Goal: Task Accomplishment & Management: Use online tool/utility

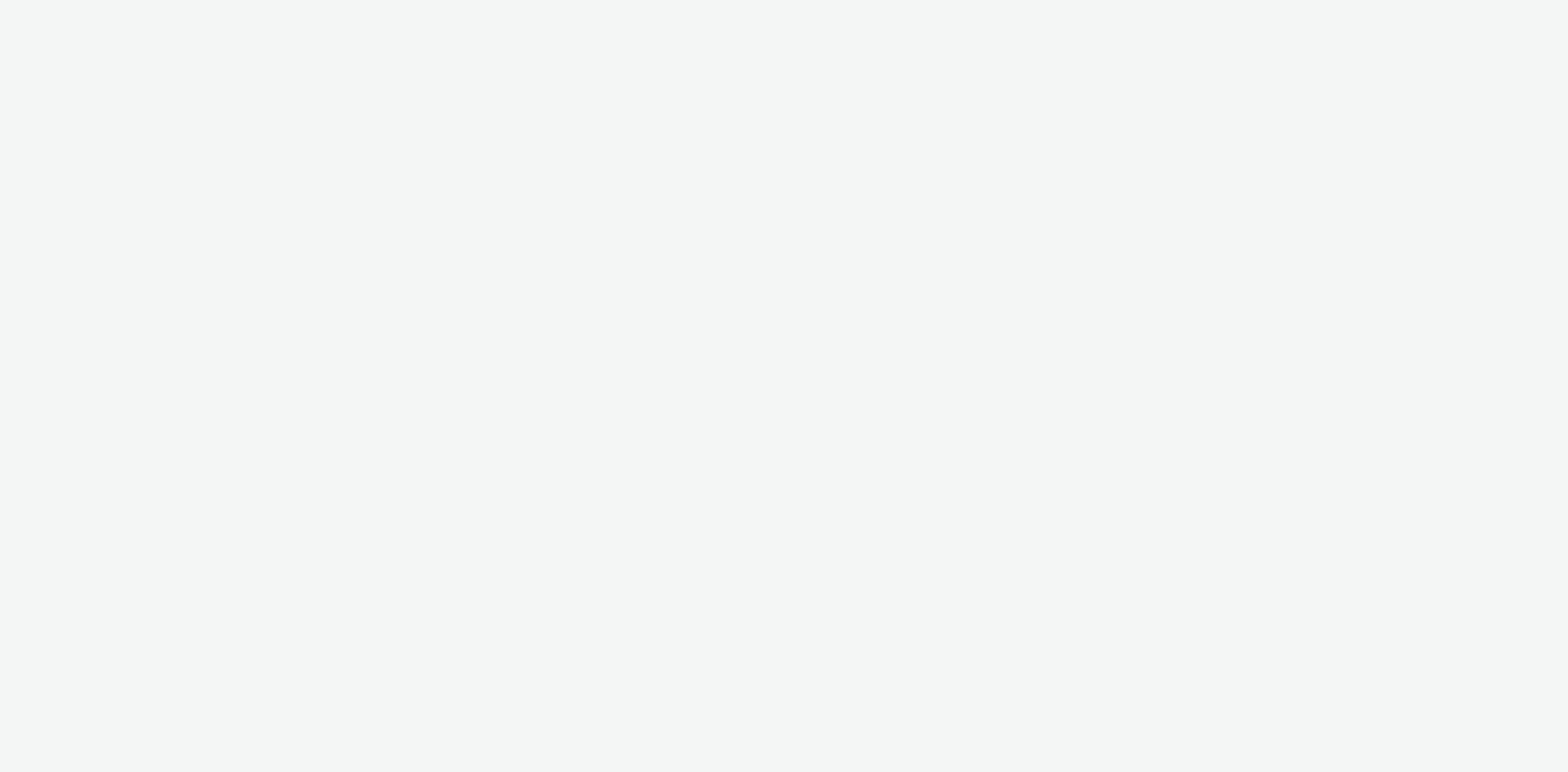
select select "74ee30ea-faea-4dd3-a1ad-716b3210ee10"
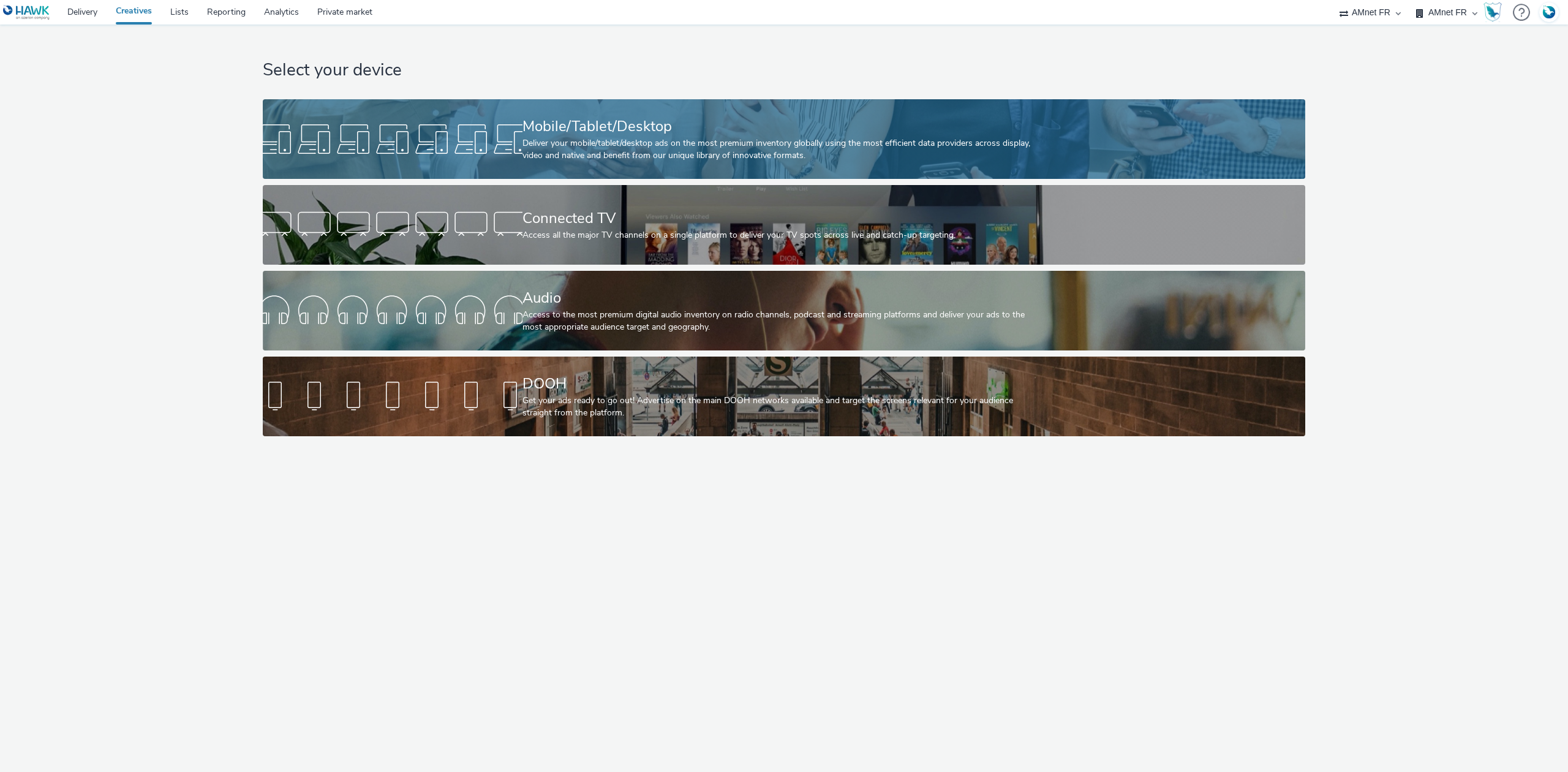
click at [662, 137] on div "Deliver your mobile/tablet/desktop ads on the most premium inventory globally u…" at bounding box center [782, 149] width 519 height 25
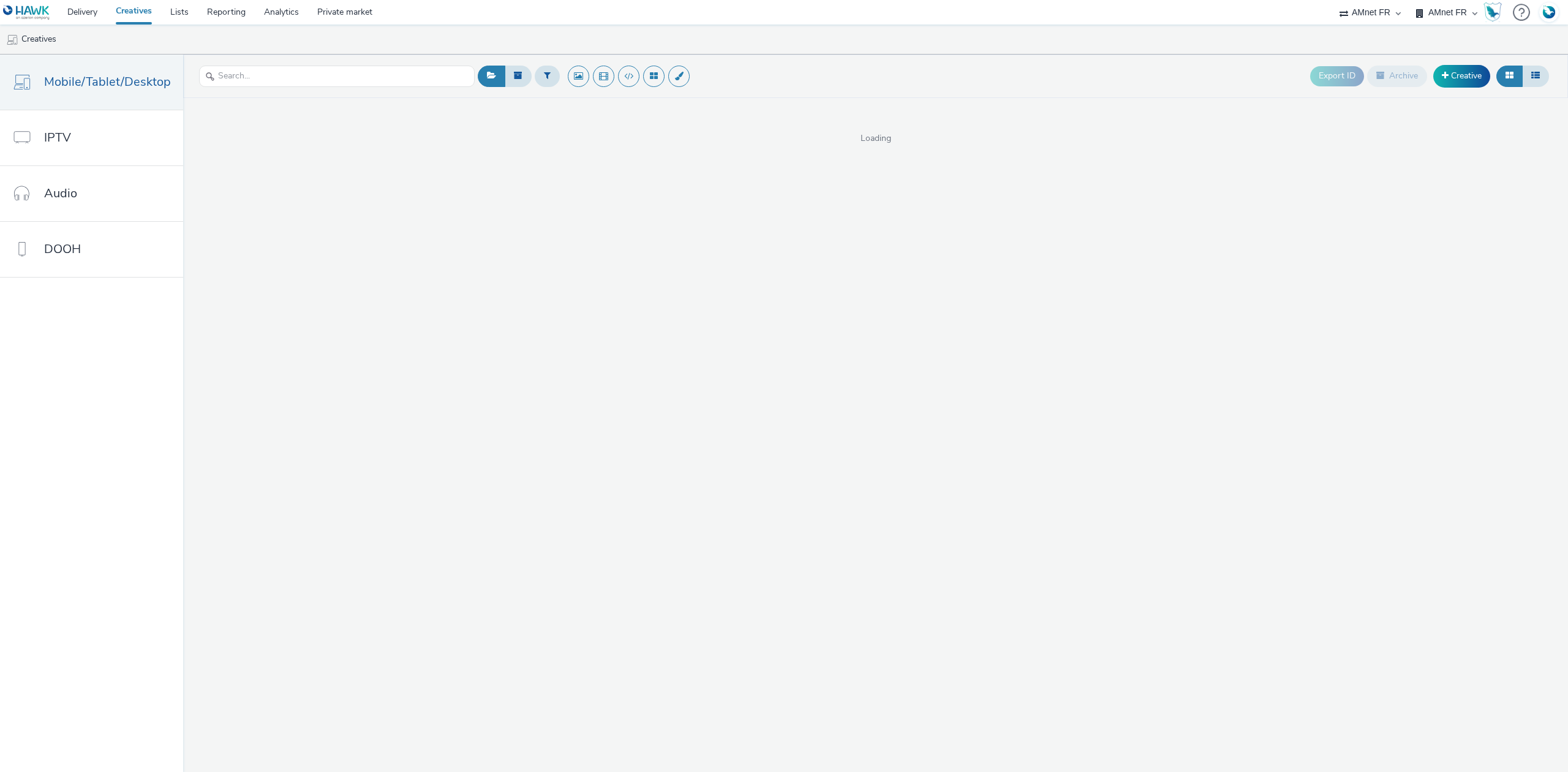
click at [687, 173] on div "Export ID Archive Creative Loading" at bounding box center [875, 413] width 1385 height 717
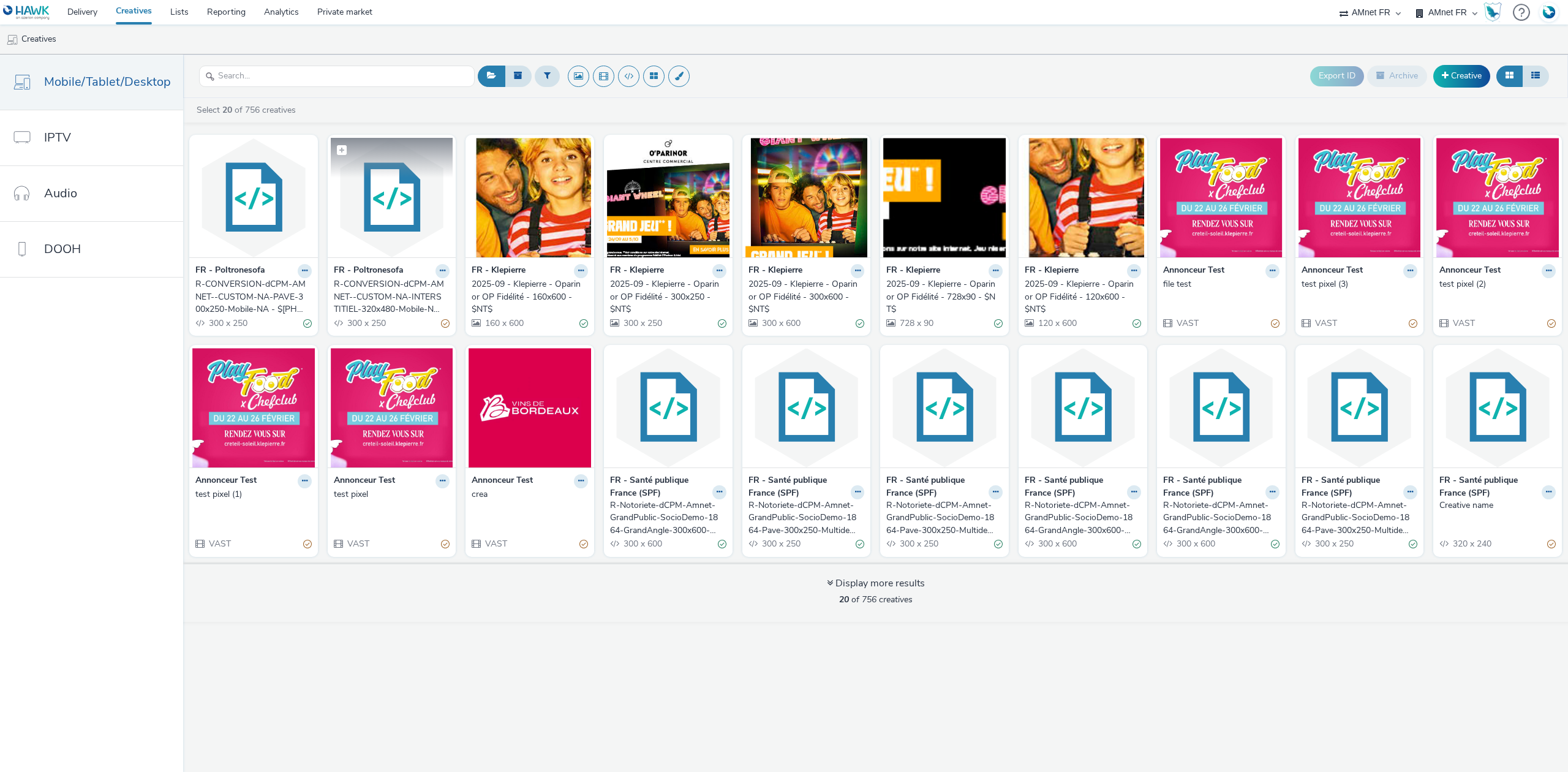
click at [377, 223] on img at bounding box center [392, 197] width 123 height 119
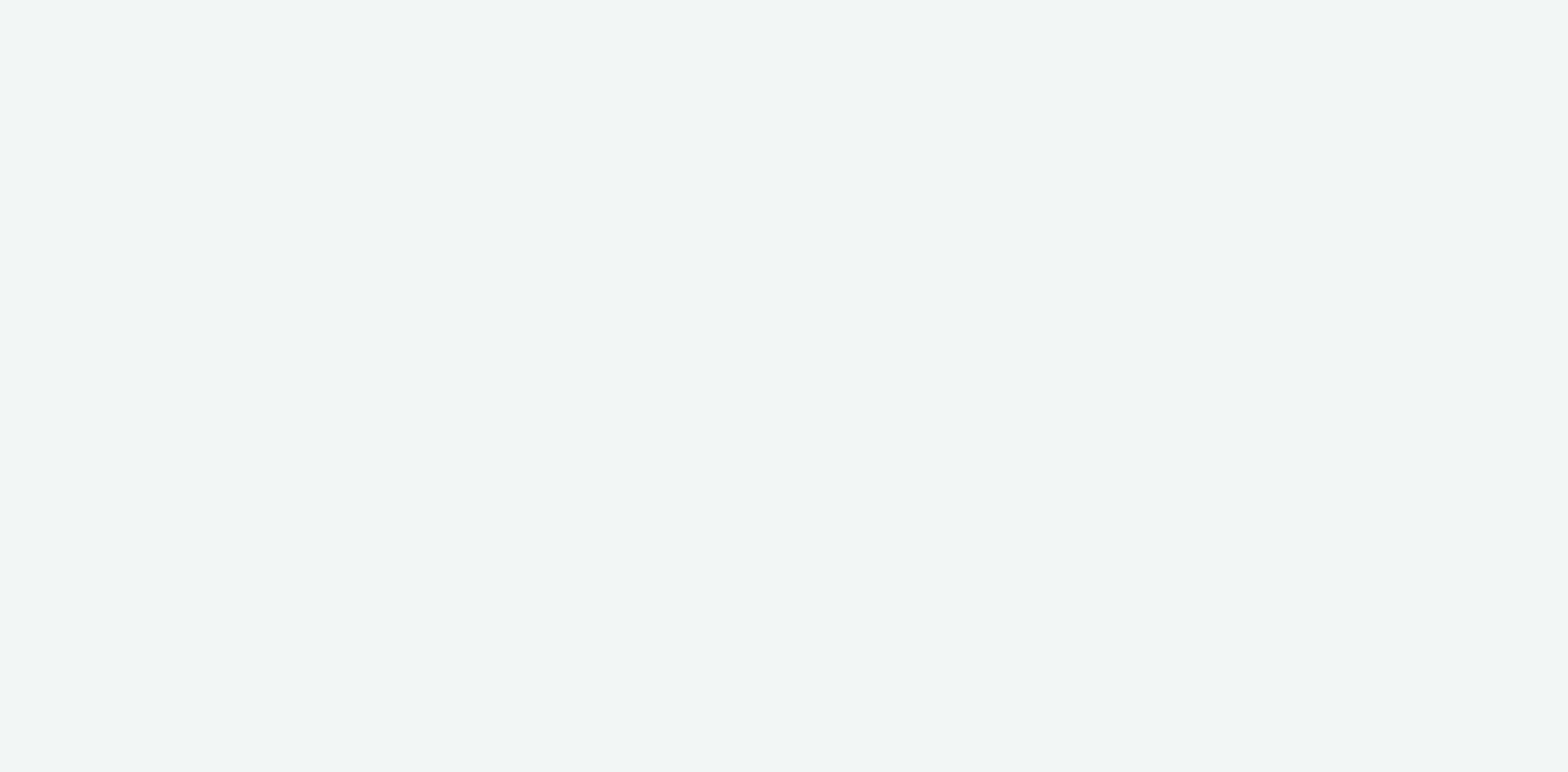
select select "74ee30ea-faea-4dd3-a1ad-716b3210ee10"
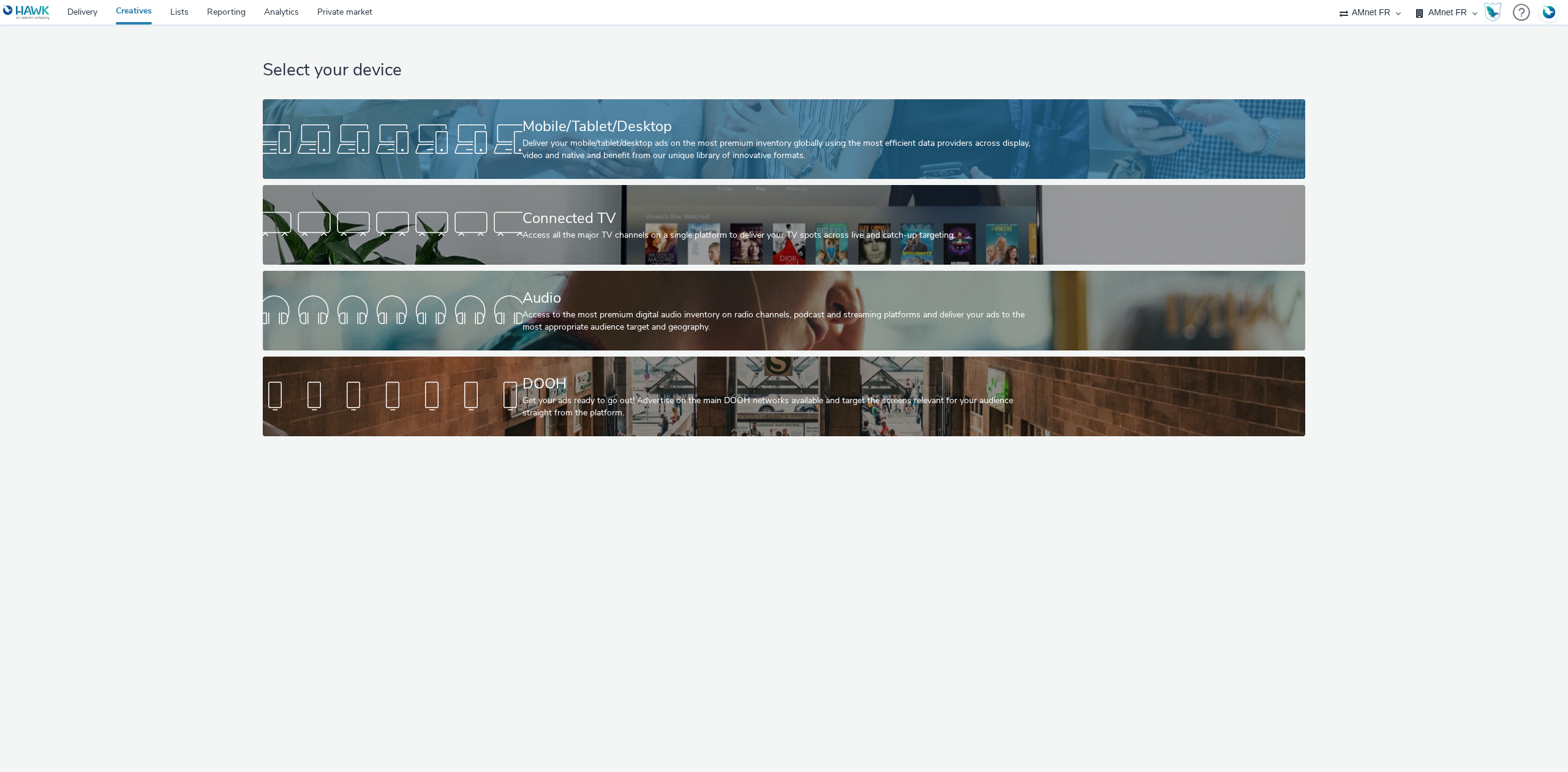
click at [573, 165] on div "Mobile/Tablet/Desktop Deliver your mobile/tablet/desktop ads on the most premiu…" at bounding box center [782, 139] width 519 height 79
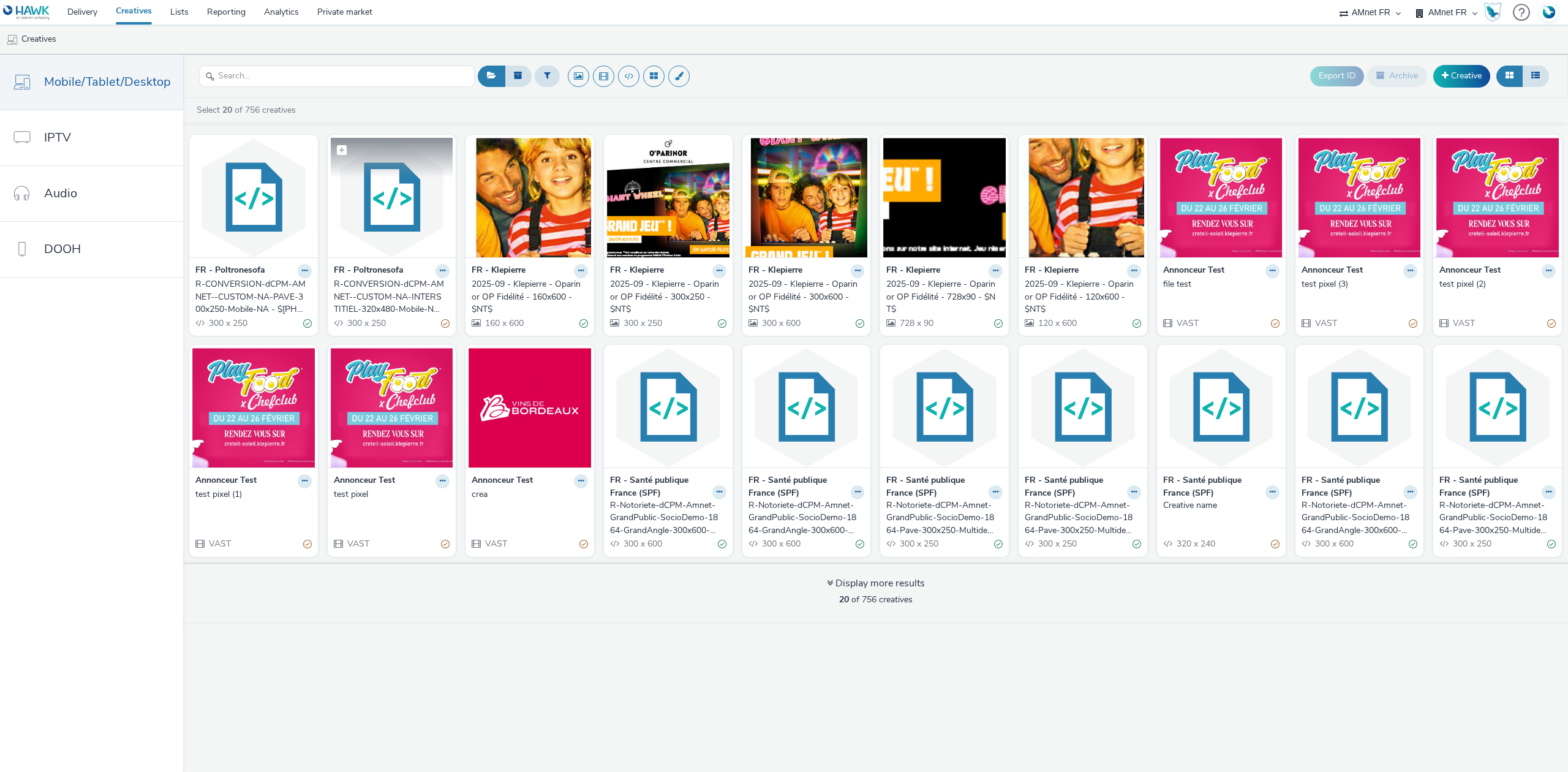
click at [398, 209] on img at bounding box center [392, 197] width 123 height 119
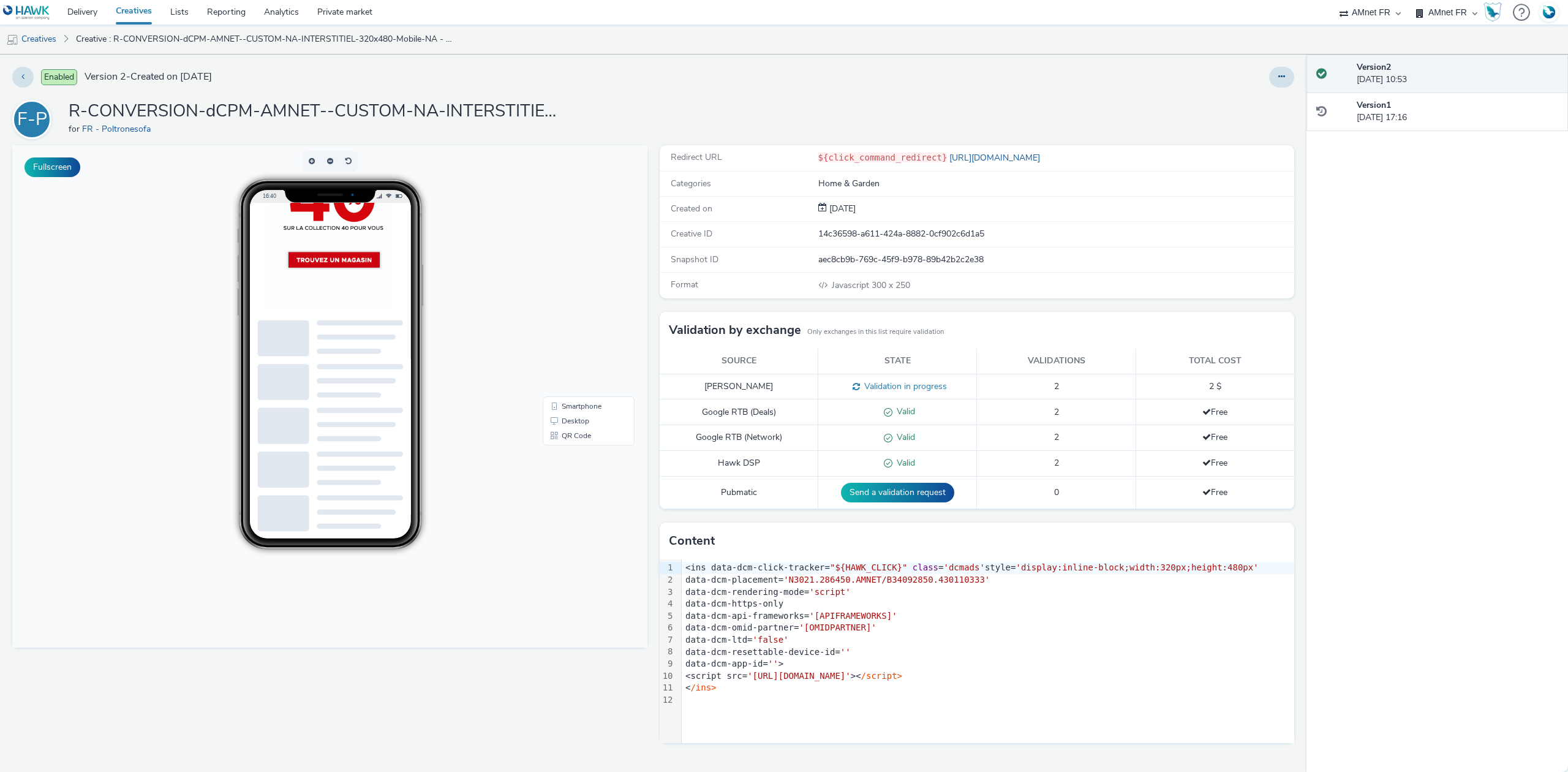
scroll to position [156, 0]
click at [1285, 74] on button at bounding box center [1281, 78] width 25 height 21
click at [1269, 97] on link "Edit" at bounding box center [1247, 102] width 91 height 24
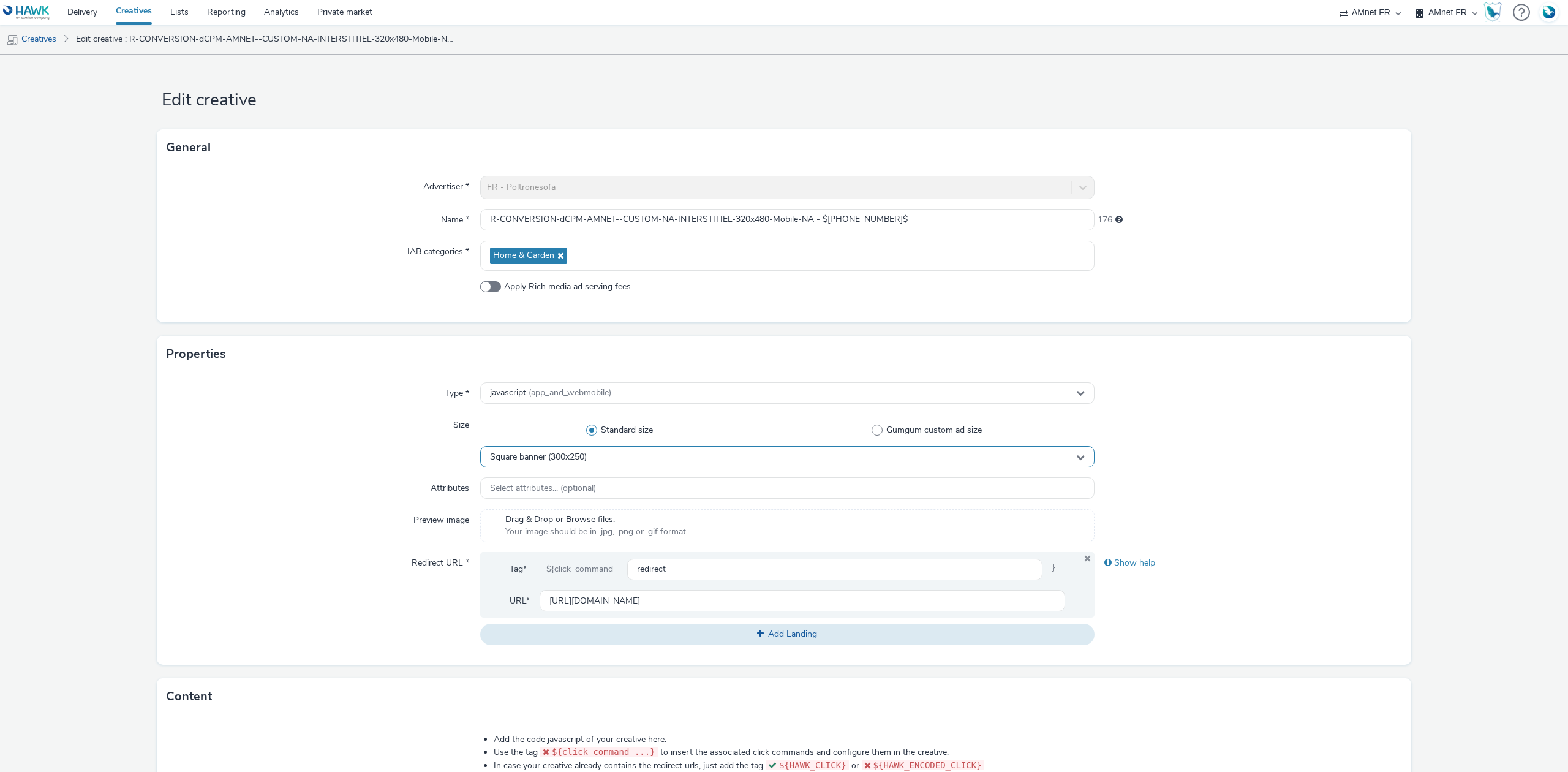
click at [564, 461] on span "Square banner (300x250)" at bounding box center [537, 457] width 97 height 10
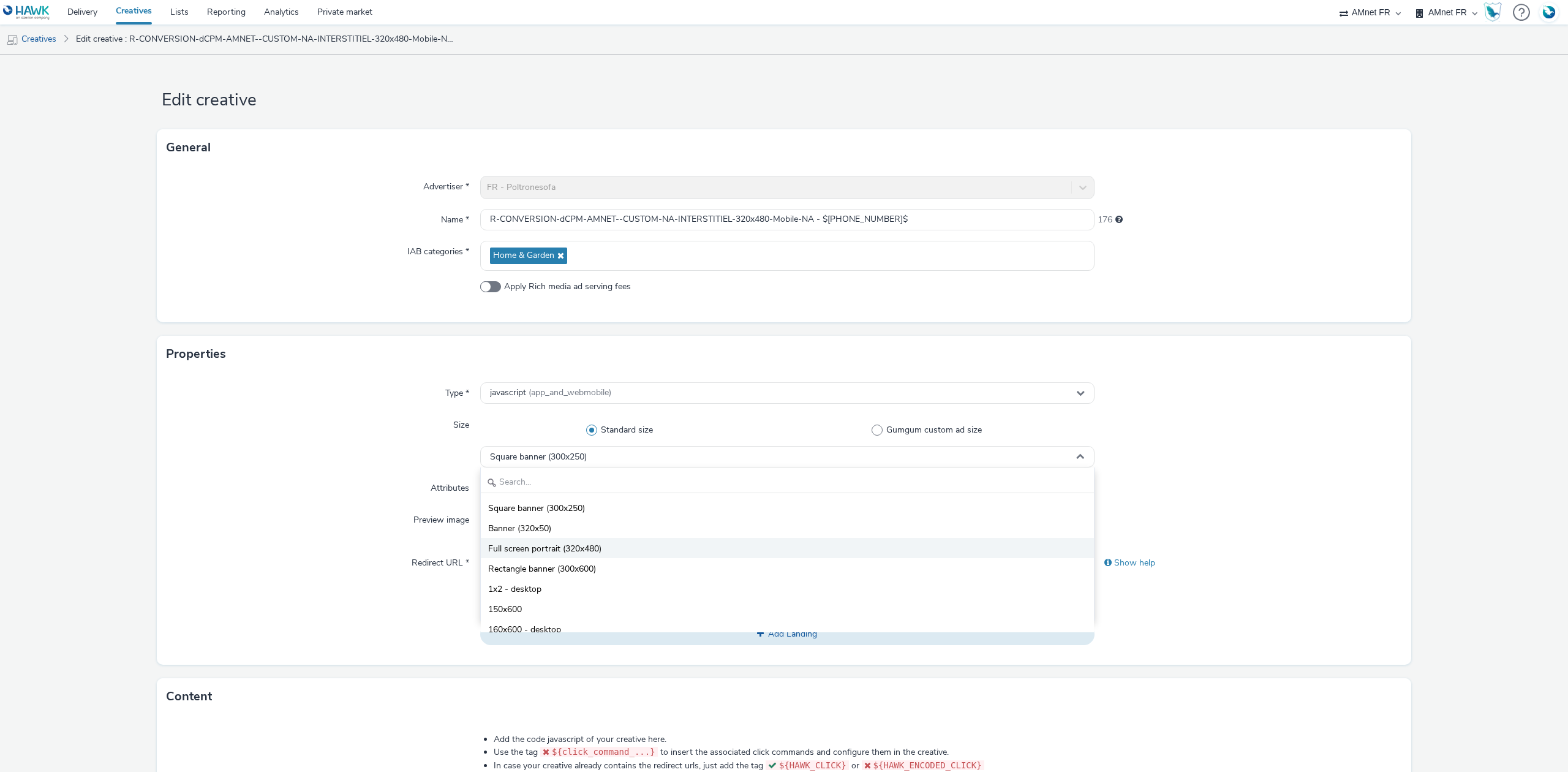
click at [589, 545] on span "Full screen portrait (320x480)" at bounding box center [544, 549] width 113 height 12
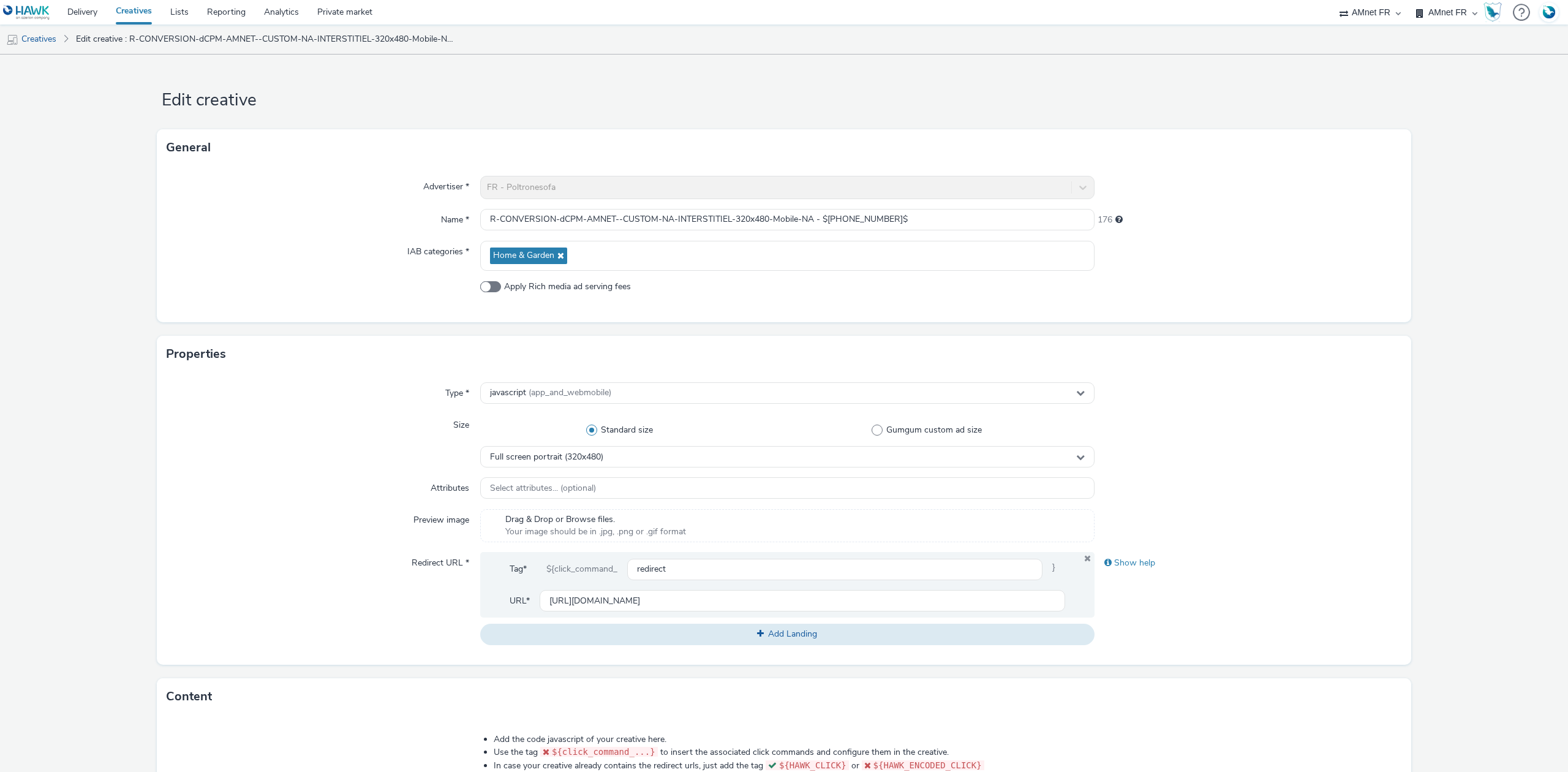
scroll to position [320, 0]
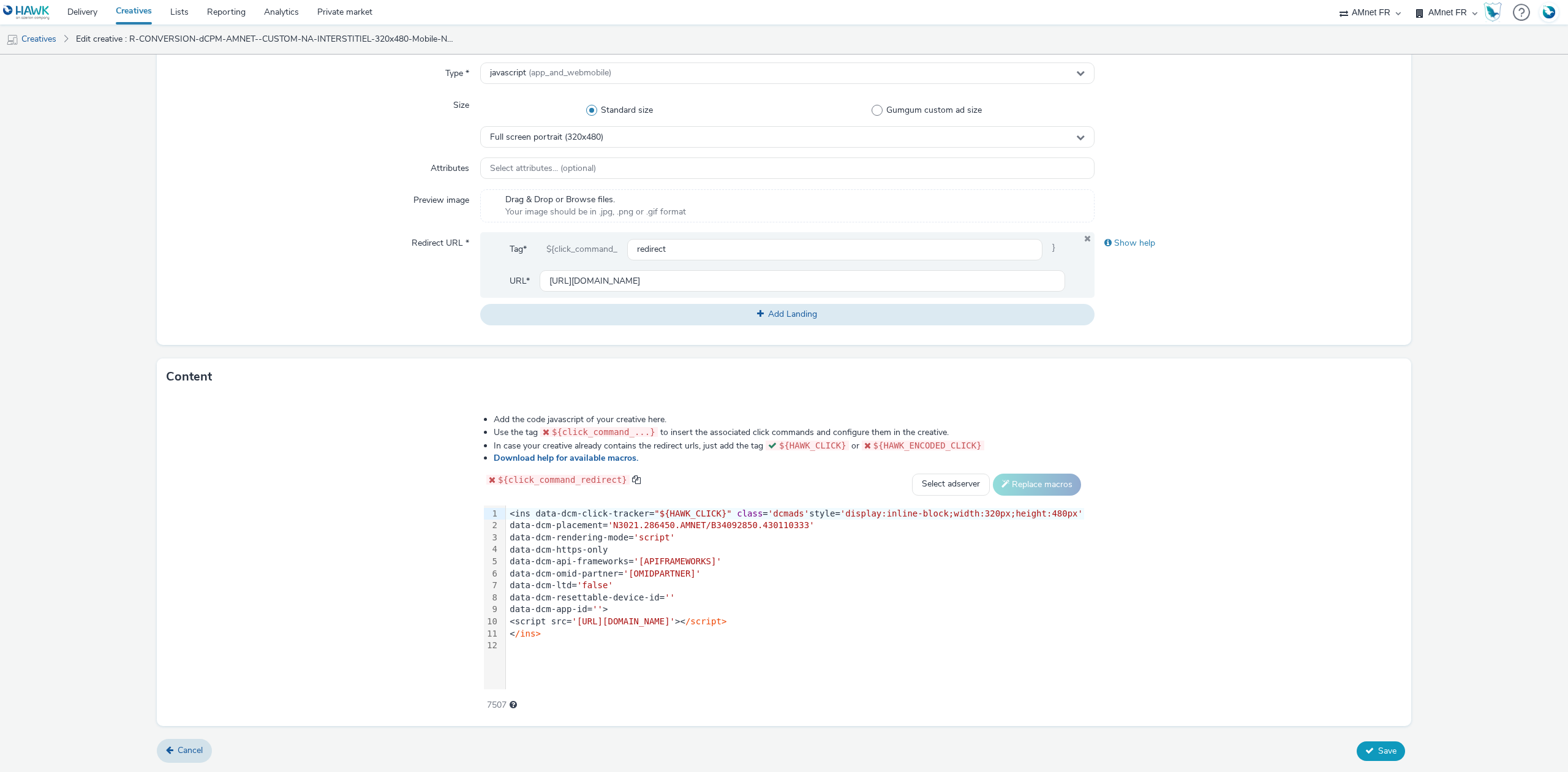
click at [1365, 753] on icon at bounding box center [1369, 750] width 9 height 9
